Goal: Task Accomplishment & Management: Manage account settings

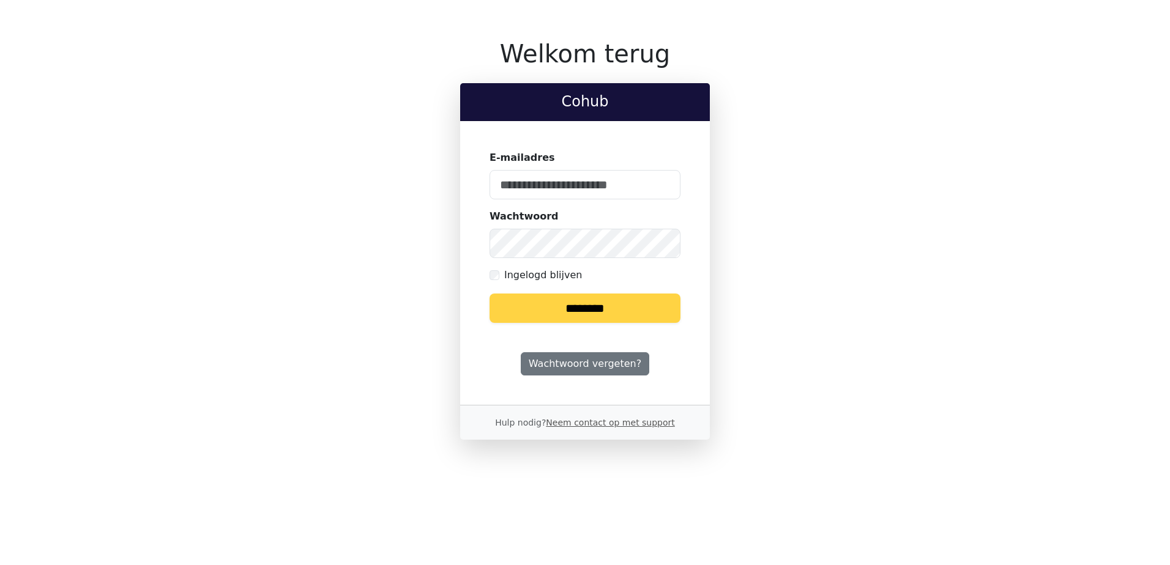
type input "**********"
click at [585, 291] on form "**********" at bounding box center [585, 237] width 191 height 173
click at [589, 308] on input "********" at bounding box center [585, 308] width 191 height 29
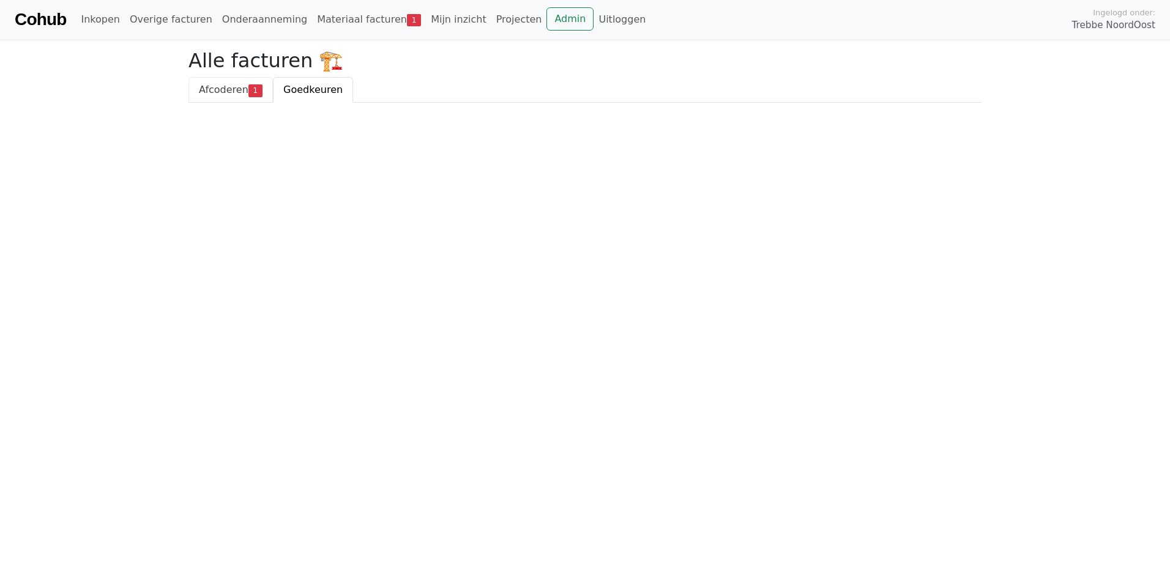
click at [225, 101] on link "Afcoderen 1" at bounding box center [230, 90] width 84 height 26
